Goal: Information Seeking & Learning: Learn about a topic

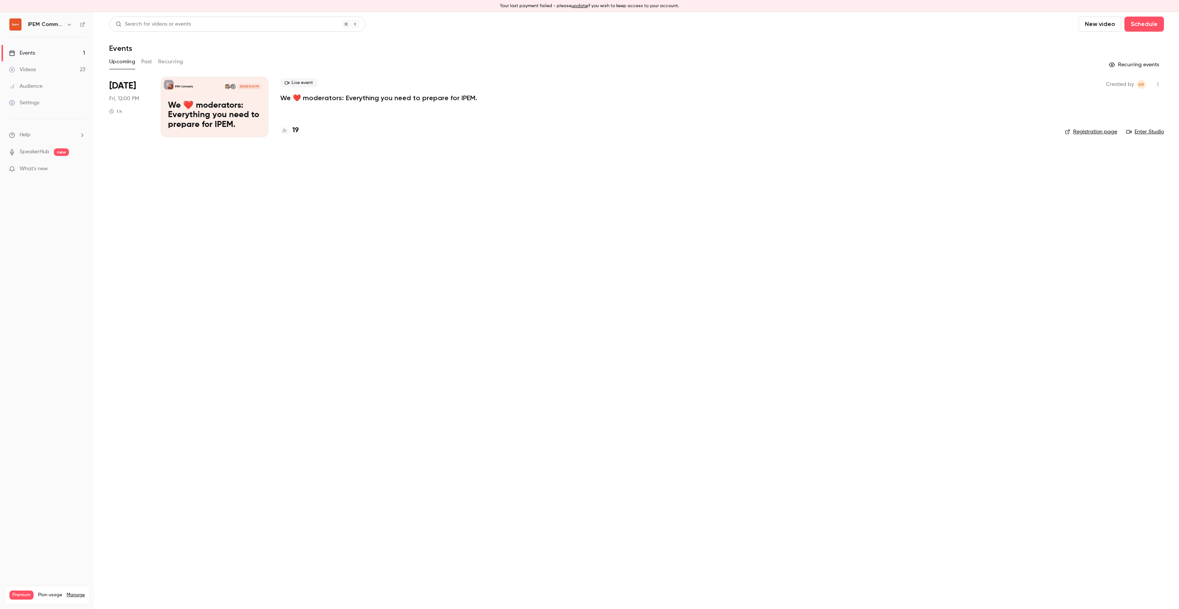
click at [336, 91] on div "Live event We ❤️ moderators: Everything you need to prepare for IPEM." at bounding box center [666, 90] width 773 height 24
click at [342, 98] on p "We ❤️ moderators: Everything you need to prepare for IPEM." at bounding box center [378, 97] width 197 height 9
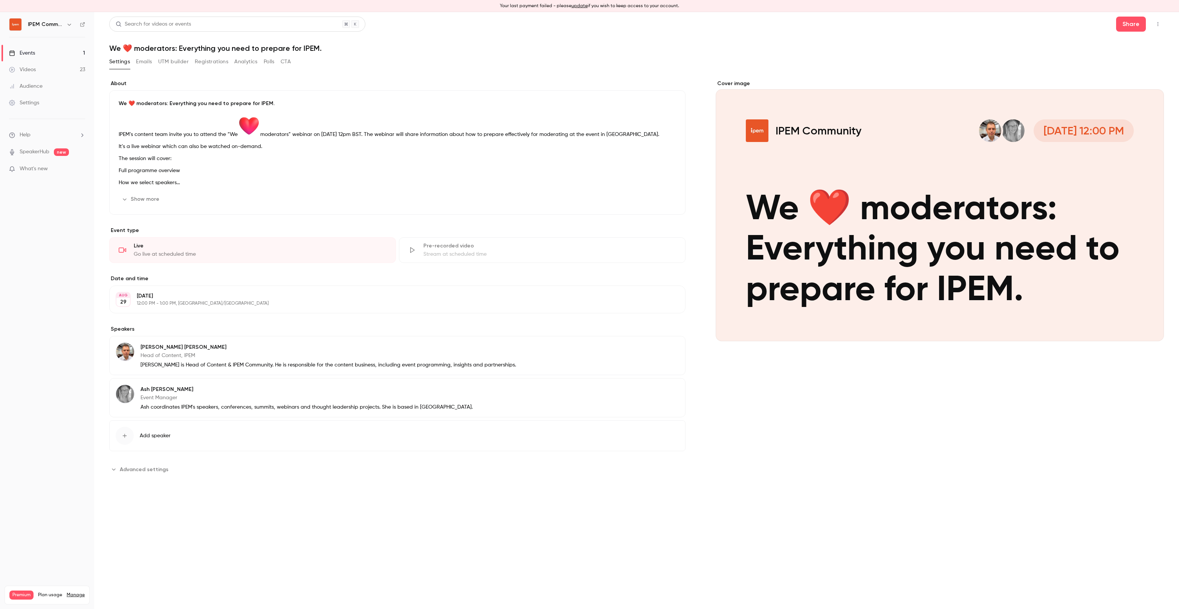
drag, startPoint x: 235, startPoint y: 56, endPoint x: 218, endPoint y: 60, distance: 16.5
click at [235, 57] on button "Analytics" at bounding box center [245, 62] width 23 height 12
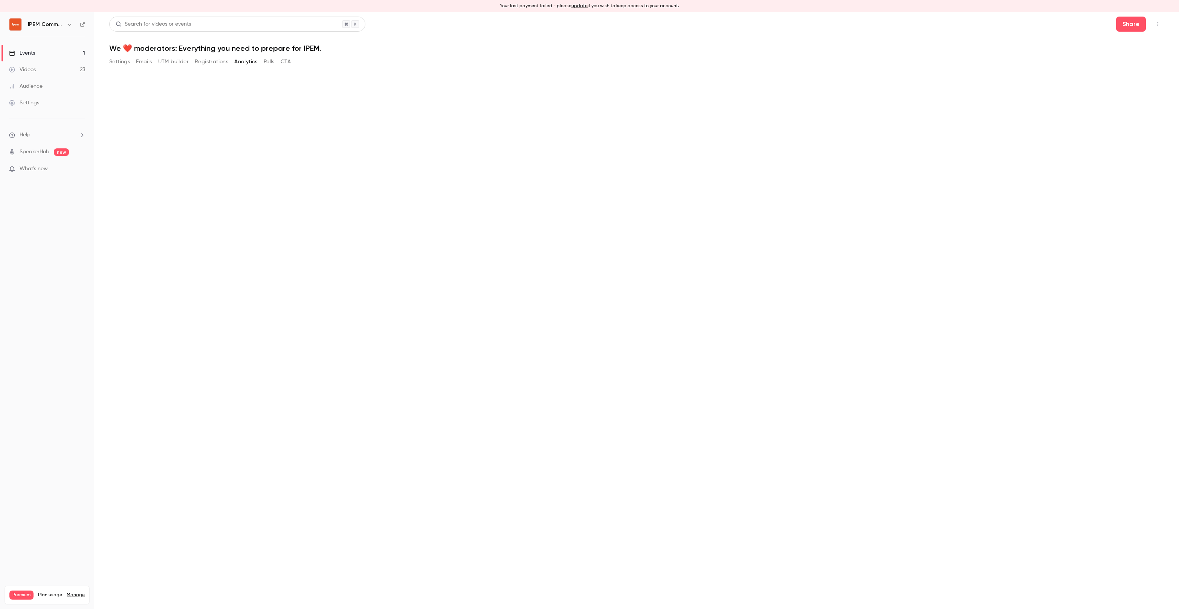
click at [218, 60] on button "Registrations" at bounding box center [212, 62] width 34 height 12
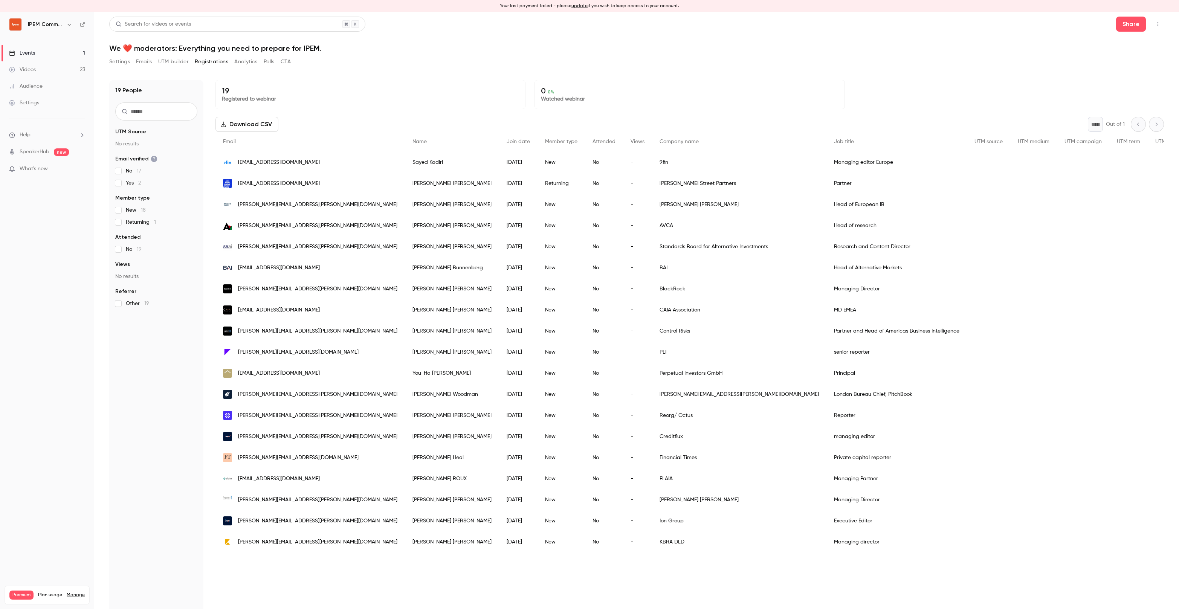
click at [24, 52] on div "Events" at bounding box center [22, 53] width 26 height 8
